Goal: Find specific page/section: Find specific page/section

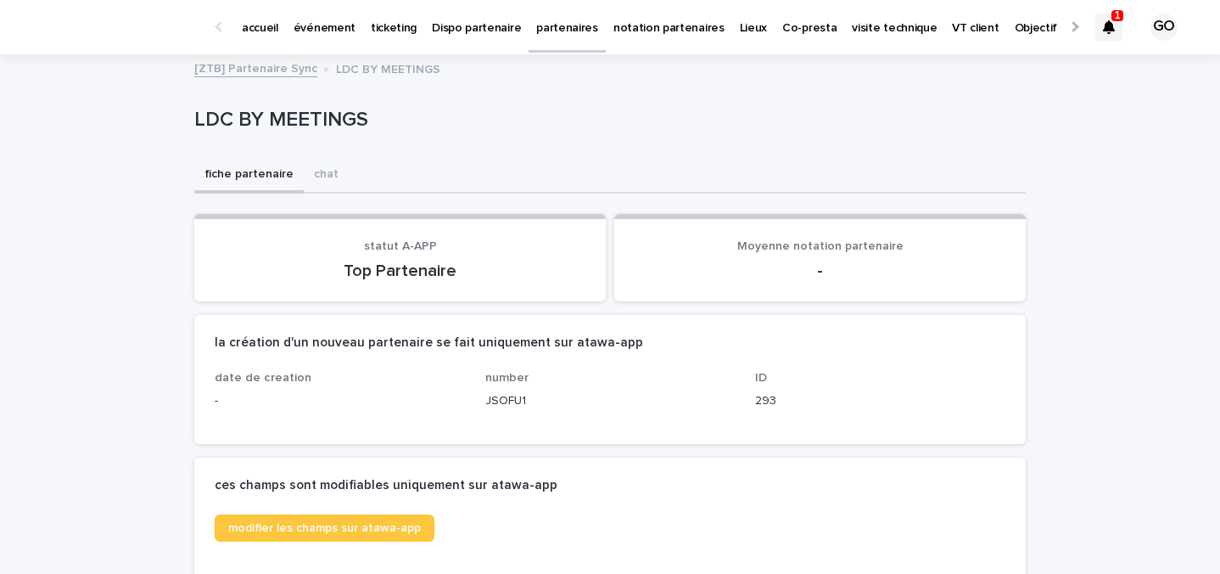
click at [1102, 12] on div "1" at bounding box center [1109, 27] width 27 height 71
click at [1109, 25] on icon at bounding box center [1109, 27] width 12 height 14
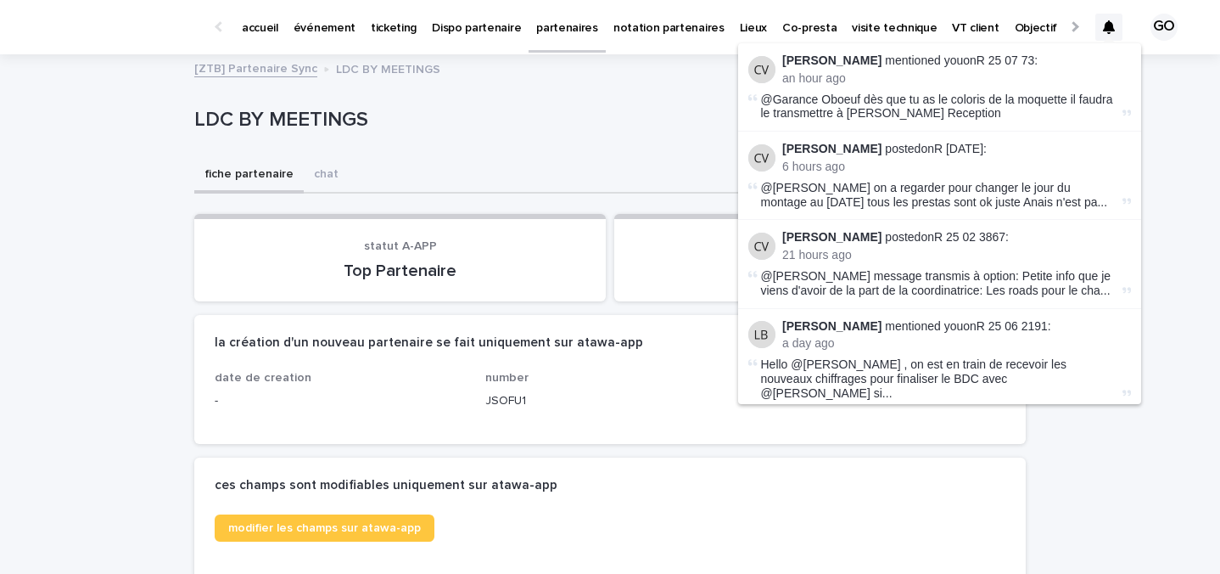
click at [1110, 31] on icon at bounding box center [1109, 27] width 12 height 14
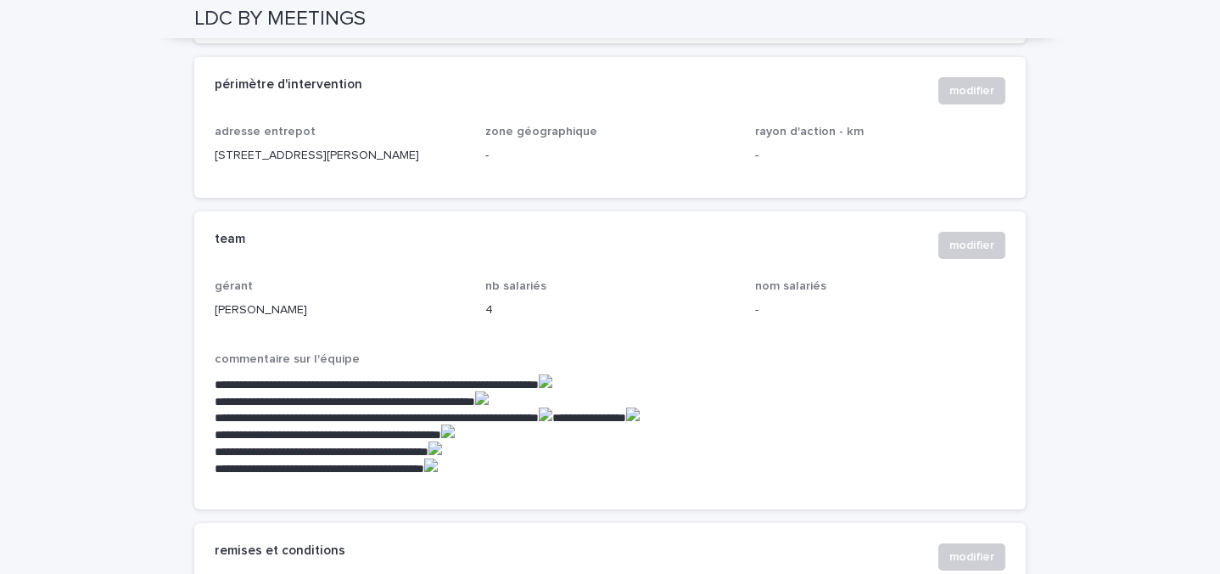
scroll to position [729, 0]
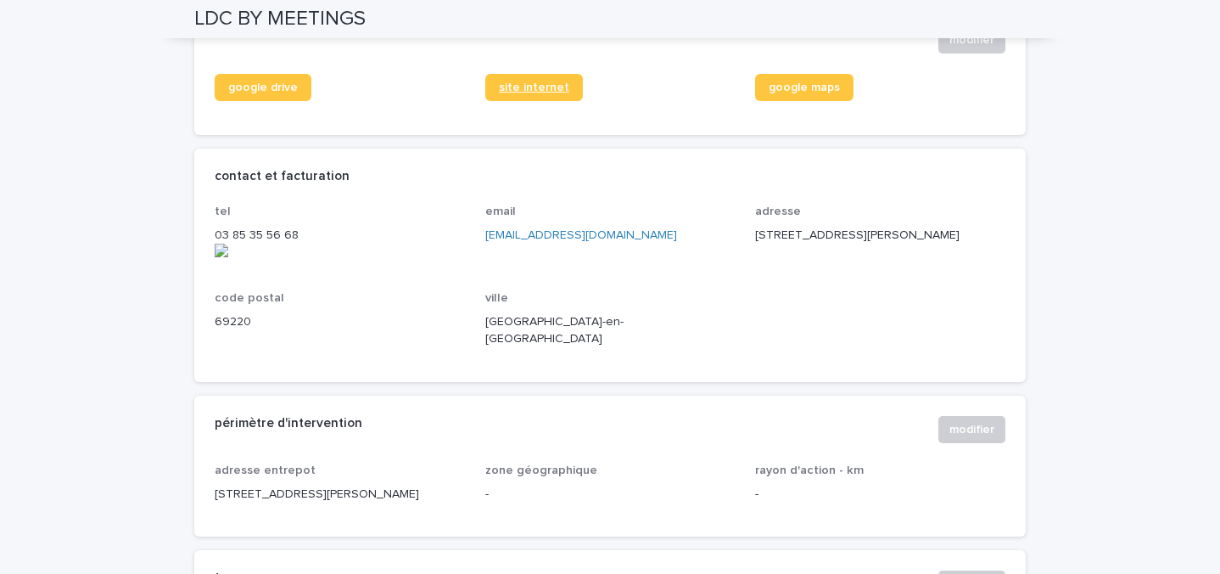
click at [526, 101] on link "site internet" at bounding box center [534, 87] width 98 height 27
click at [274, 92] on link "google drive" at bounding box center [263, 87] width 97 height 27
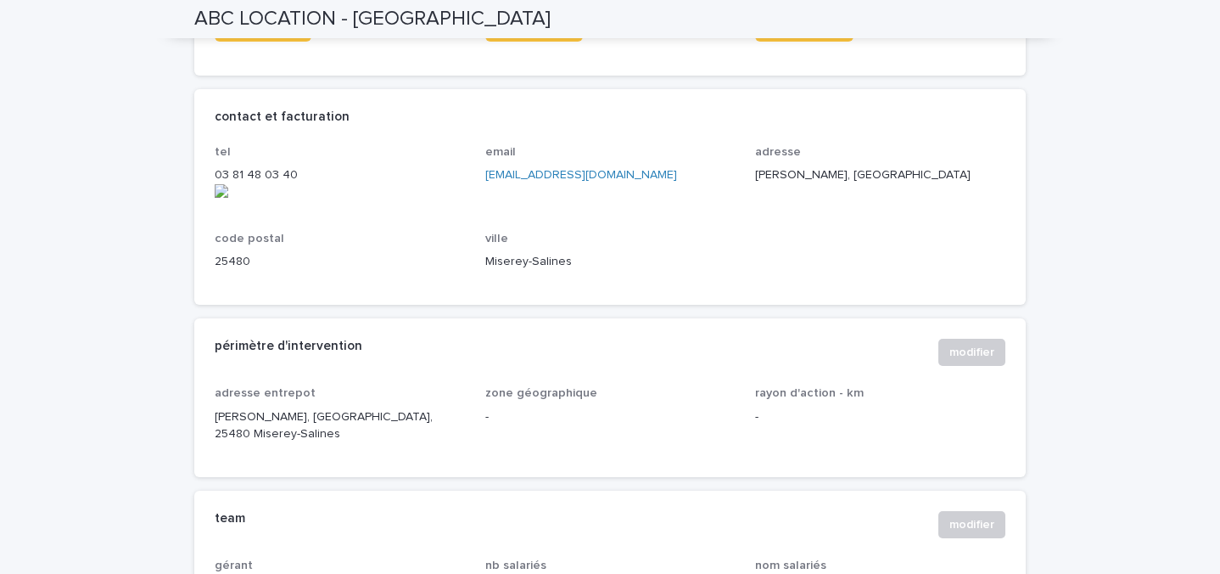
scroll to position [576, 0]
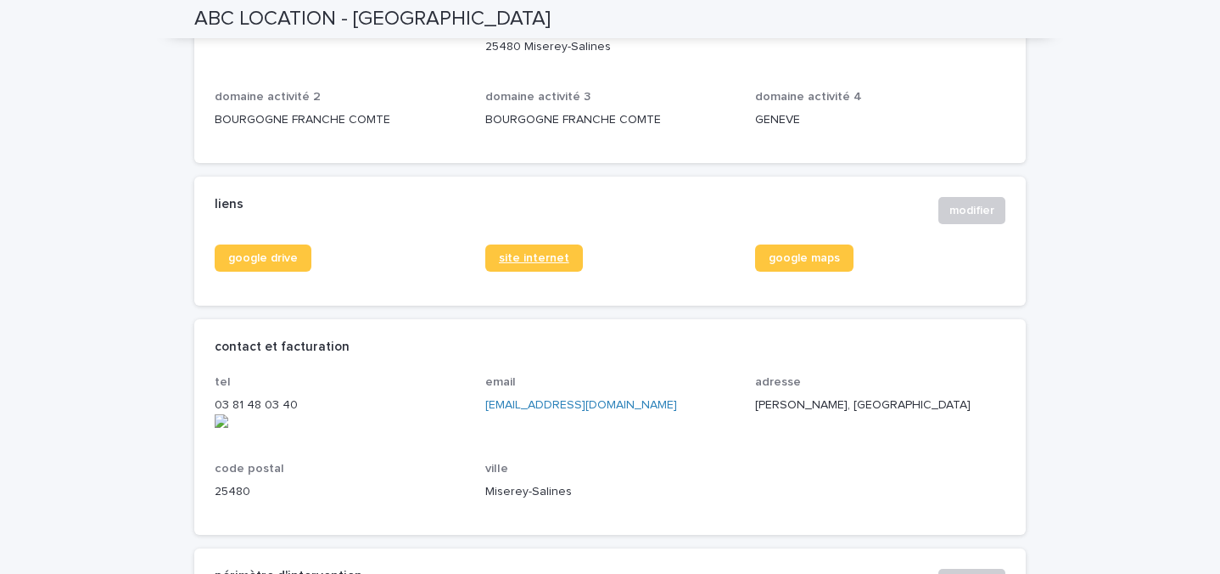
click at [518, 260] on span "site internet" at bounding box center [534, 258] width 70 height 12
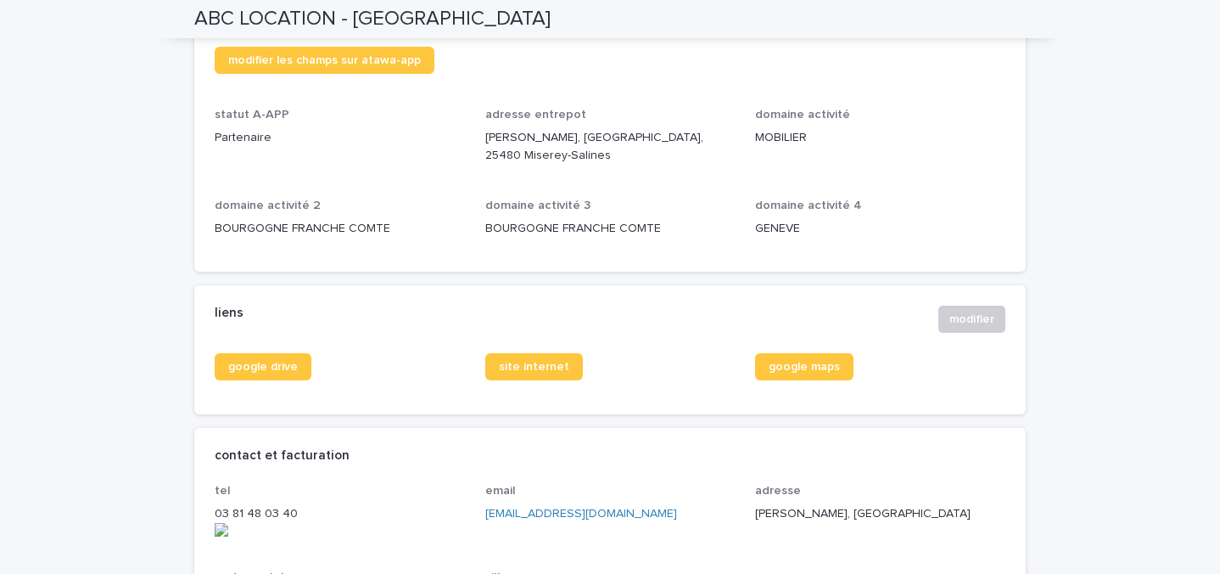
scroll to position [452, 0]
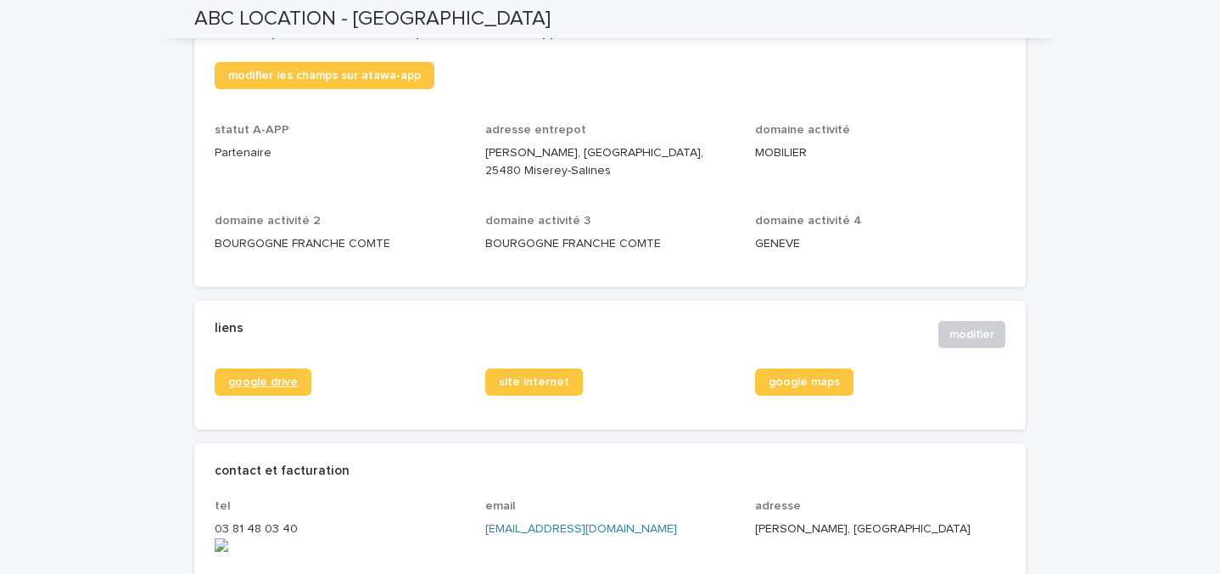
click at [244, 381] on span "google drive" at bounding box center [263, 382] width 70 height 12
